Goal: Information Seeking & Learning: Check status

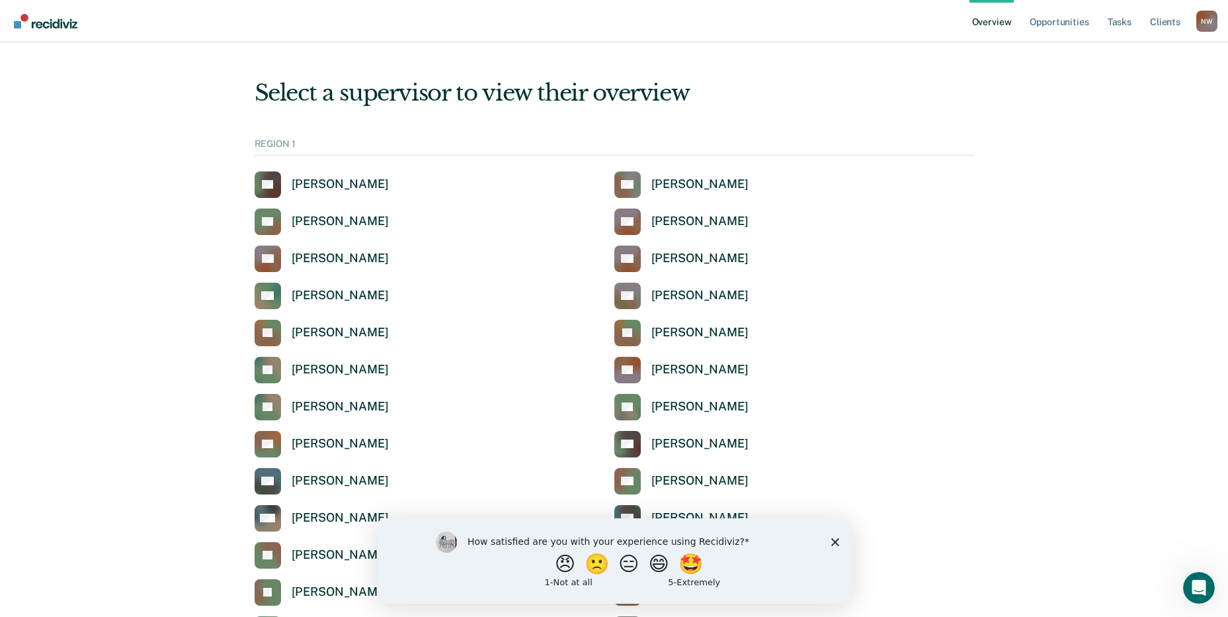
click at [838, 538] on polygon "Close survey" at bounding box center [835, 541] width 8 height 8
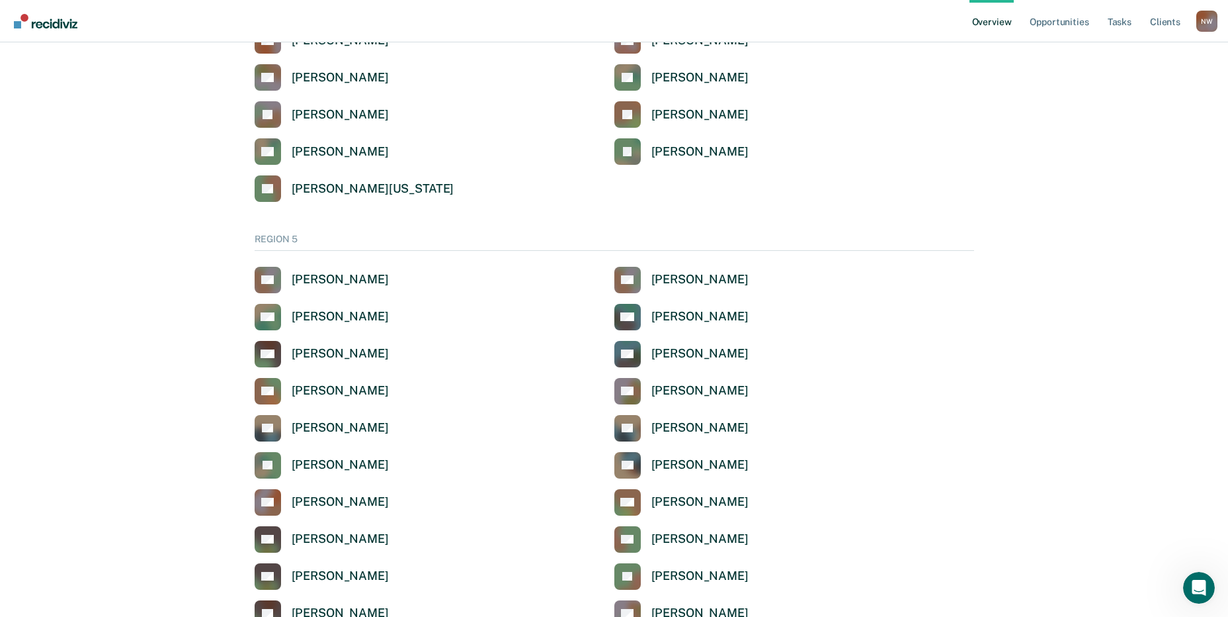
scroll to position [4168, 0]
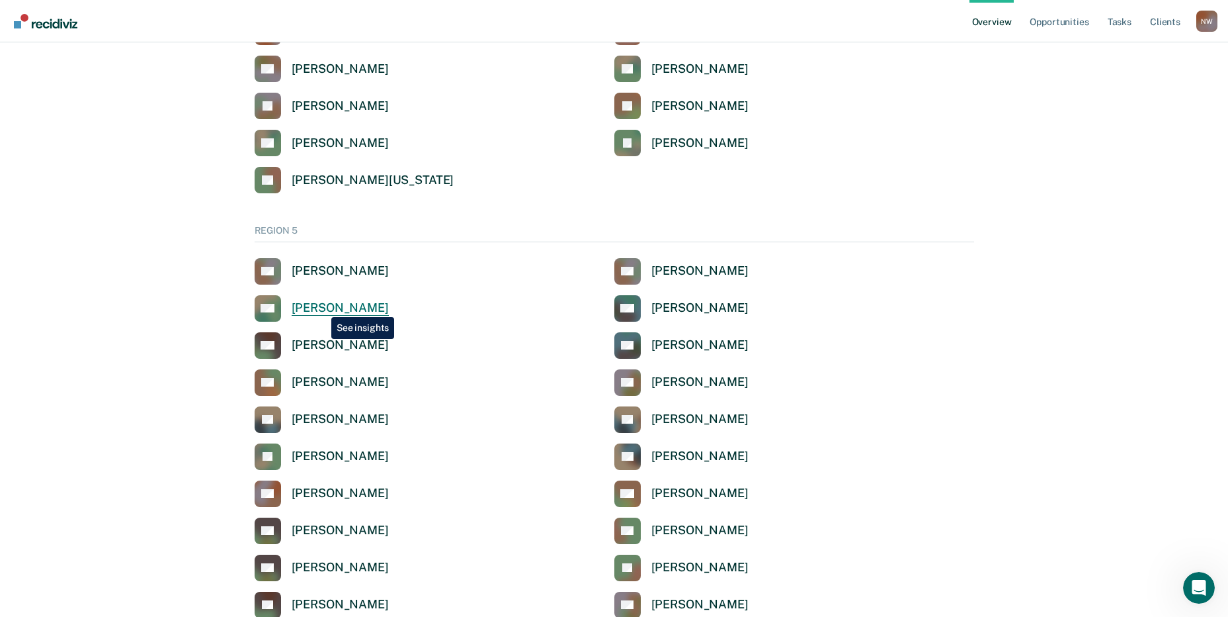
click at [322, 307] on div "[PERSON_NAME]" at bounding box center [340, 307] width 97 height 15
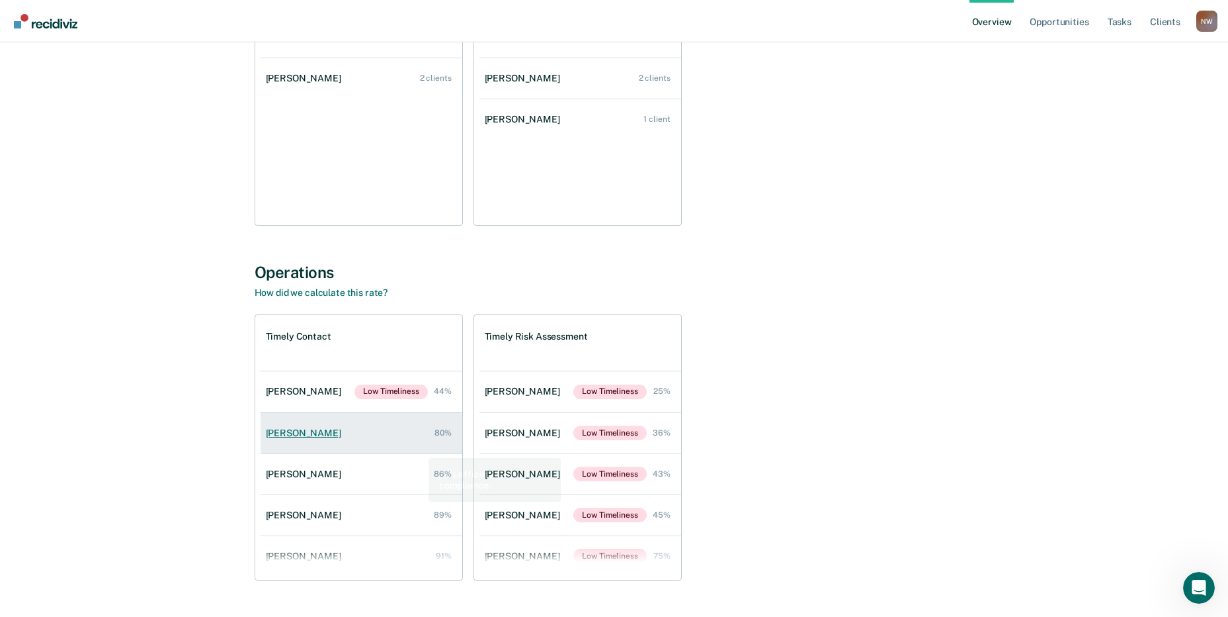
scroll to position [259, 0]
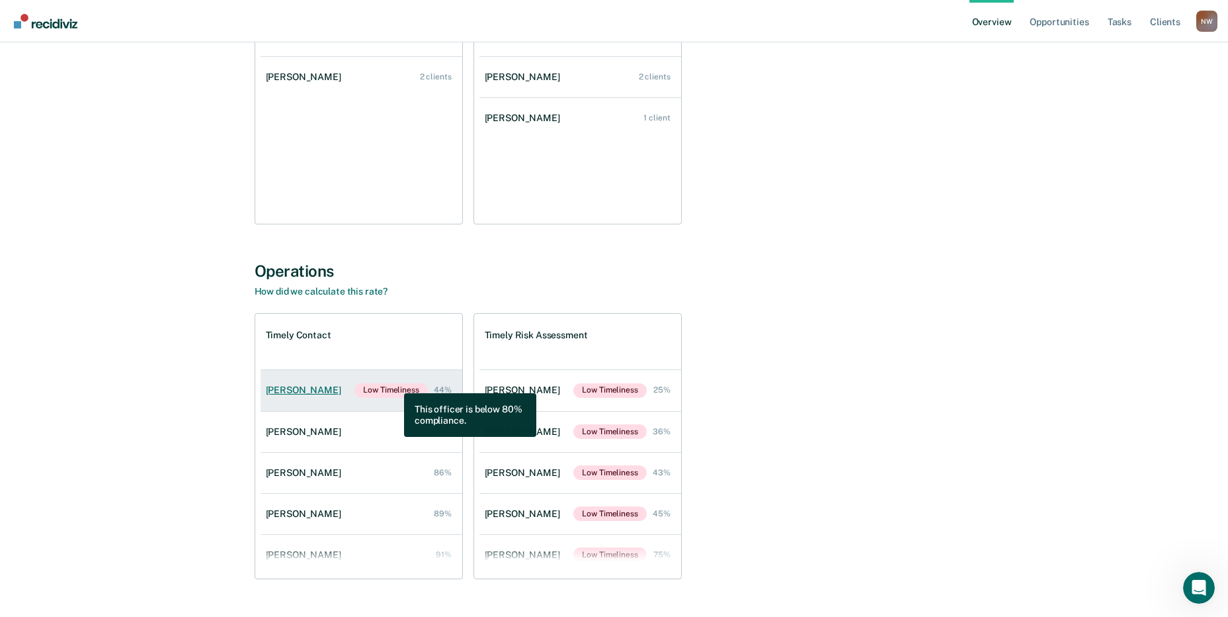
click at [395, 383] on span "Low Timeliness" at bounding box center [391, 390] width 73 height 15
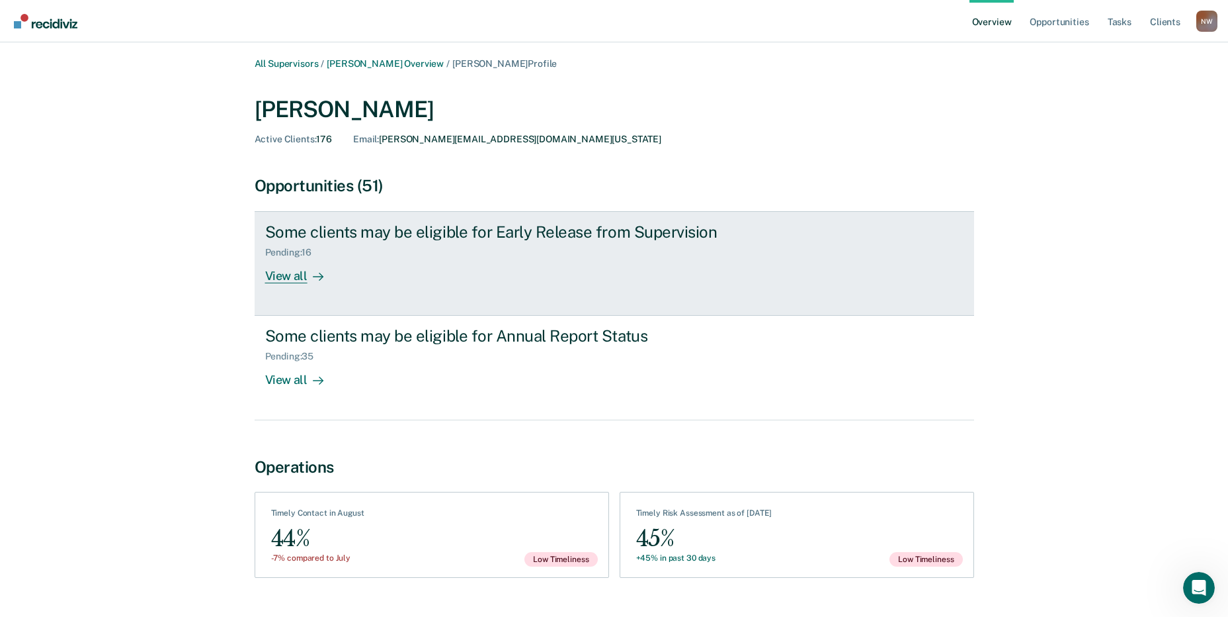
click at [289, 275] on div "View all" at bounding box center [302, 271] width 74 height 26
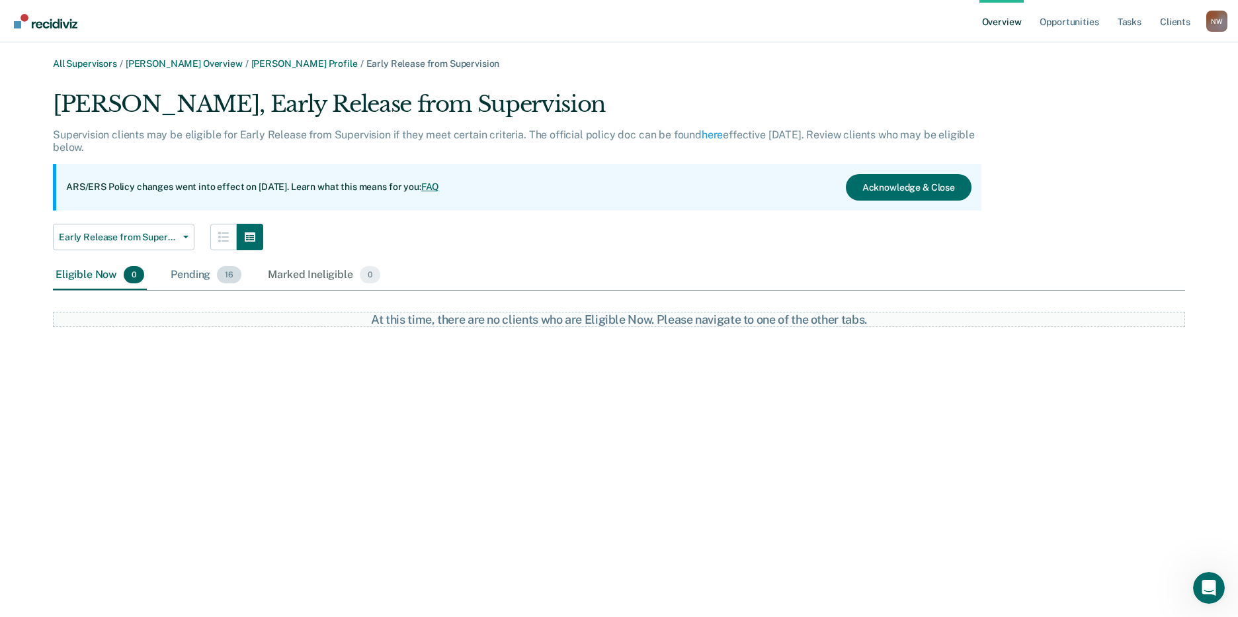
click at [187, 275] on div "Pending 16" at bounding box center [206, 275] width 76 height 29
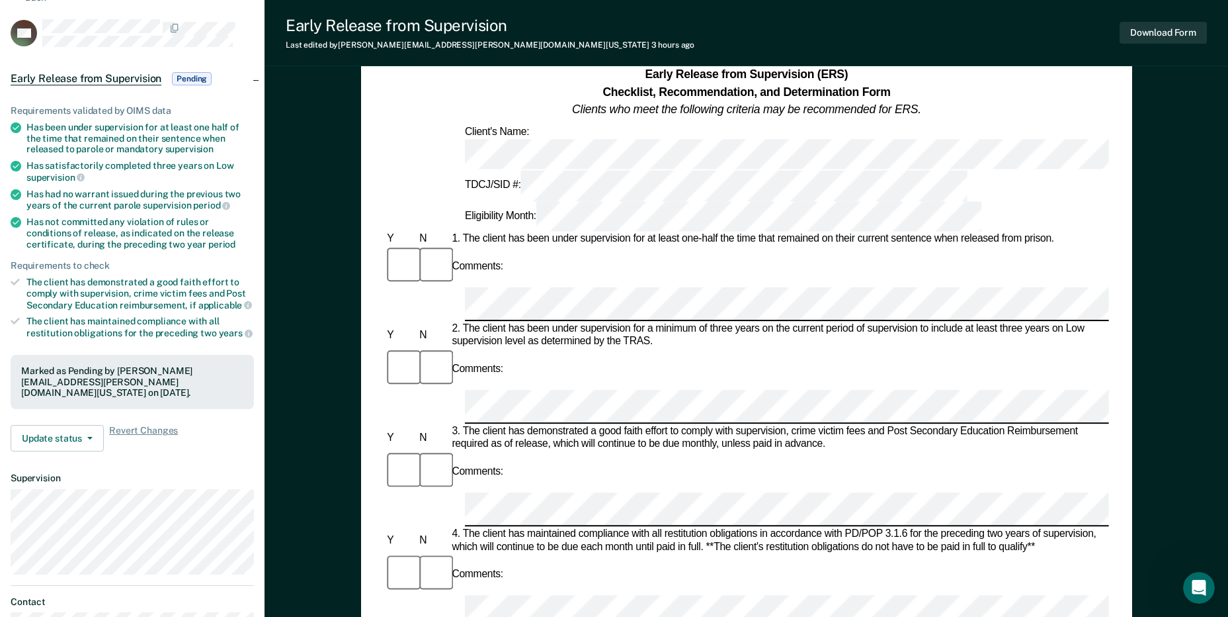
scroll to position [133, 0]
